Goal: Task Accomplishment & Management: Complete application form

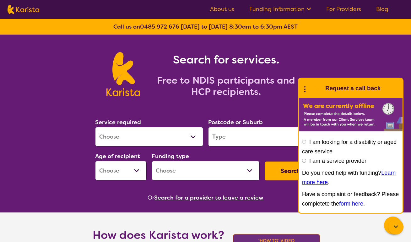
click at [333, 8] on link "For Providers" at bounding box center [343, 9] width 35 height 8
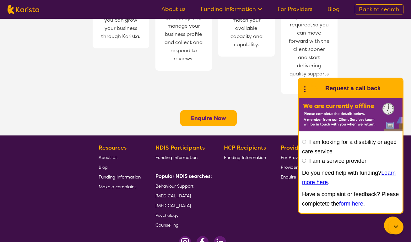
scroll to position [504, 0]
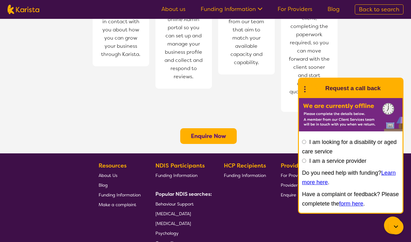
click at [222, 132] on b "Enquire Now" at bounding box center [208, 136] width 35 height 8
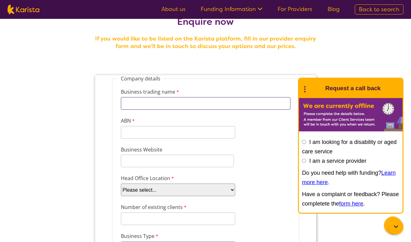
click at [209, 104] on input "Business trading name" at bounding box center [206, 103] width 170 height 13
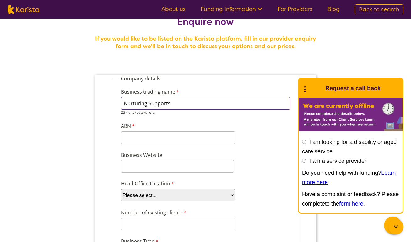
type input "Nurturing Supports"
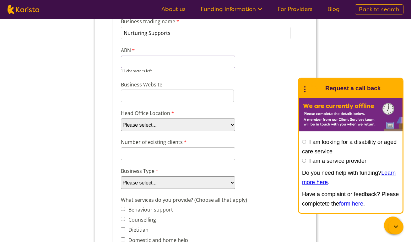
scroll to position [95, 0]
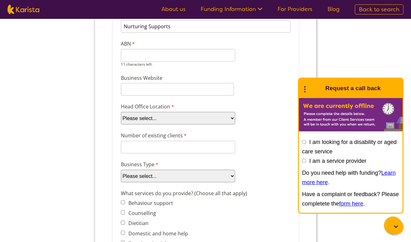
click at [210, 118] on select "Please select... ACT [GEOGRAPHIC_DATA] NT QLD SA TAS [GEOGRAPHIC_DATA] [GEOGRAP…" at bounding box center [178, 118] width 114 height 13
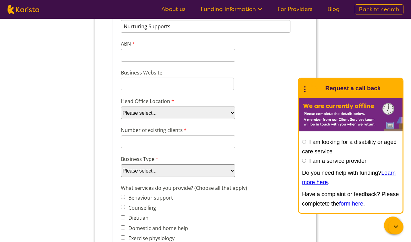
select select "tfa_101"
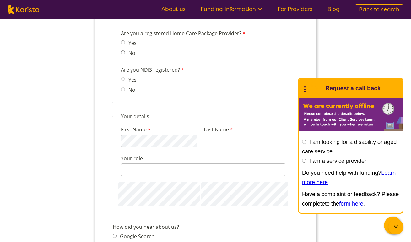
scroll to position [548, 0]
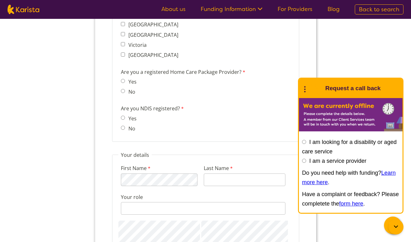
click at [58, 70] on div "Enquire now If you would like to be listed on the Karista platform, fill in our…" at bounding box center [205, 10] width 411 height 1078
